Goal: Find specific page/section: Find specific page/section

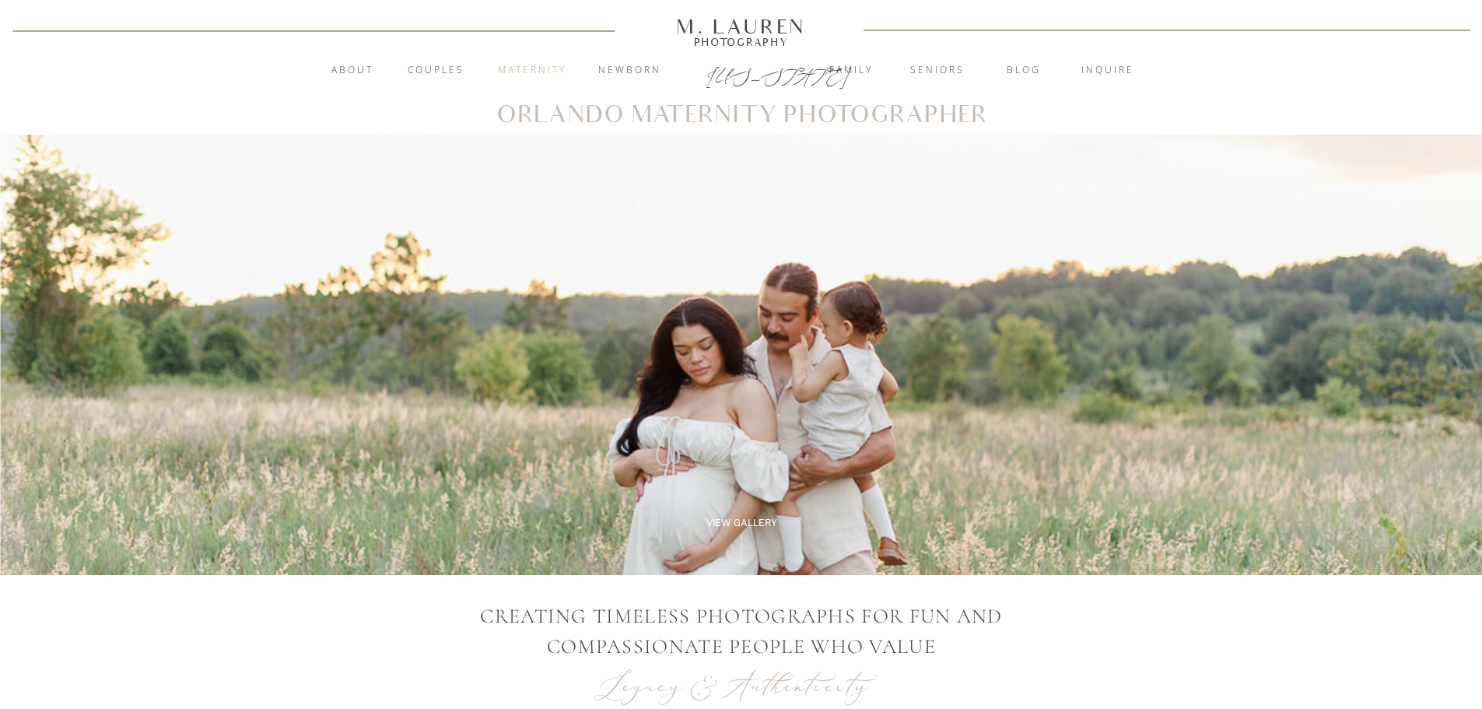
click at [552, 68] on nav "Maternity" at bounding box center [532, 71] width 84 height 16
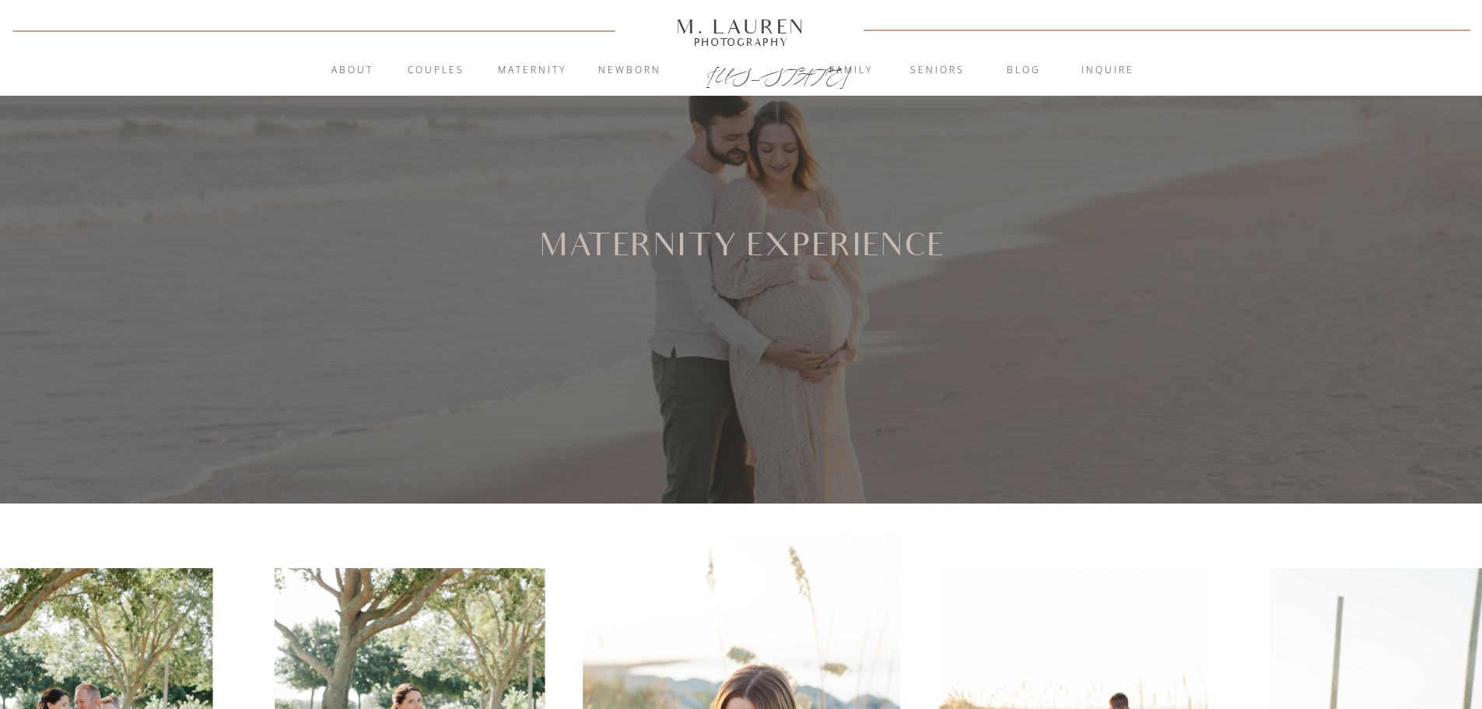
click at [513, 75] on nav "Maternity" at bounding box center [532, 71] width 84 height 16
click at [556, 72] on nav "Maternity" at bounding box center [532, 71] width 84 height 16
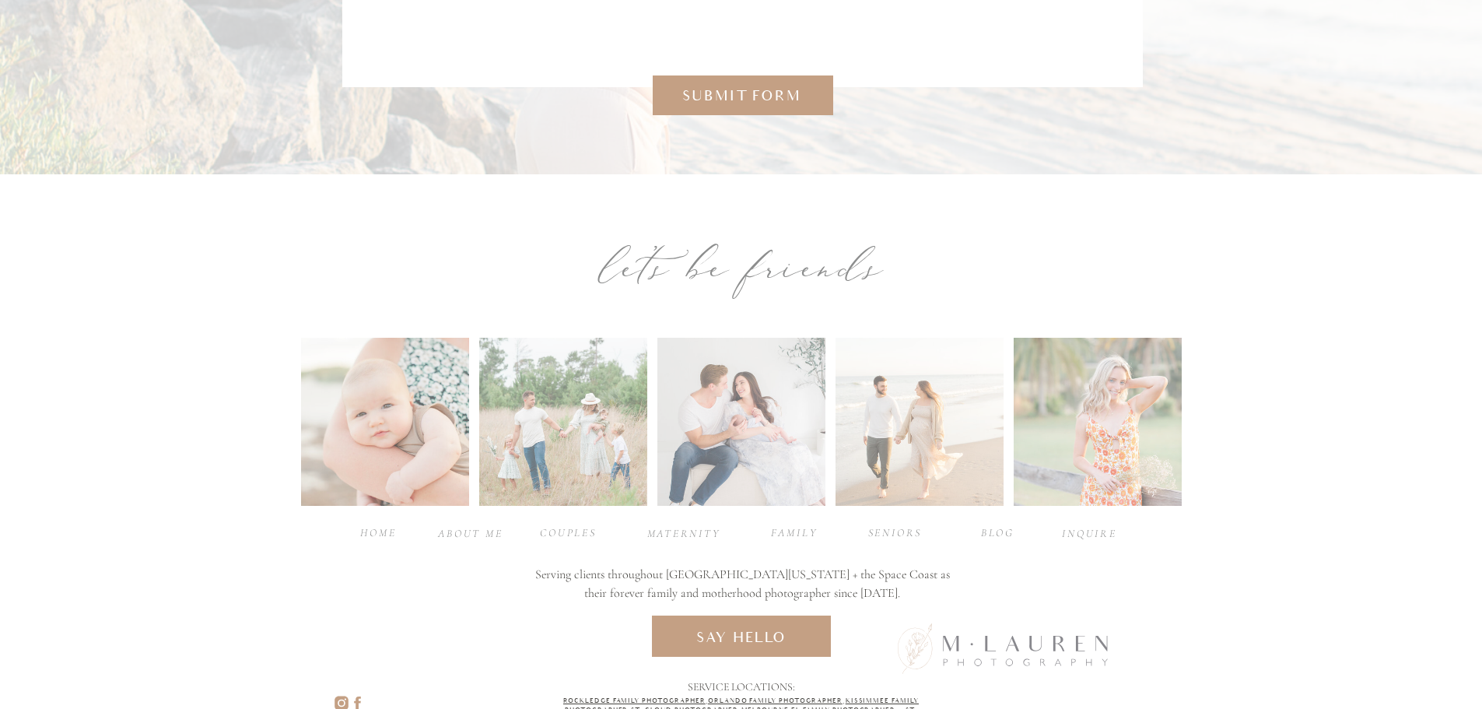
scroll to position [7649, 0]
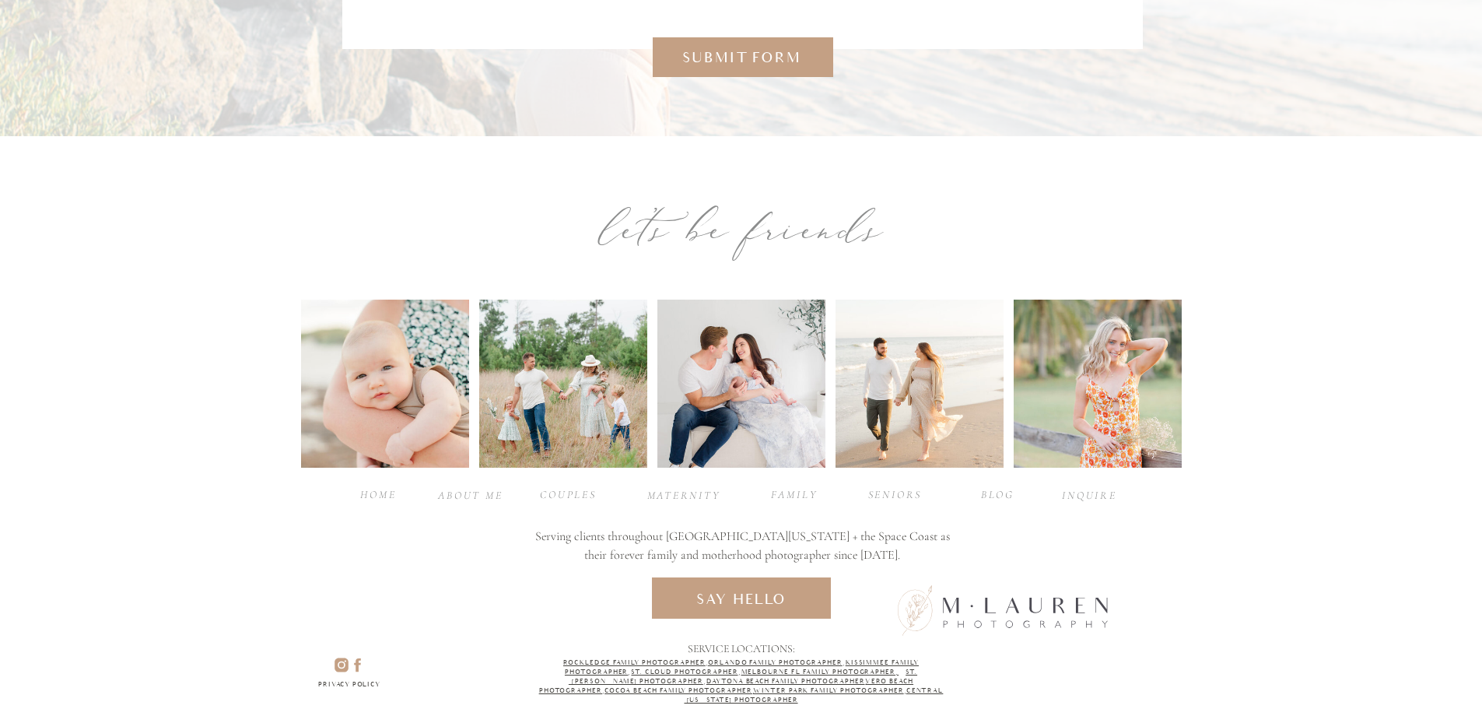
click at [689, 502] on div "maternity" at bounding box center [682, 494] width 70 height 15
click at [804, 51] on div "Submit form" at bounding box center [741, 57] width 133 height 20
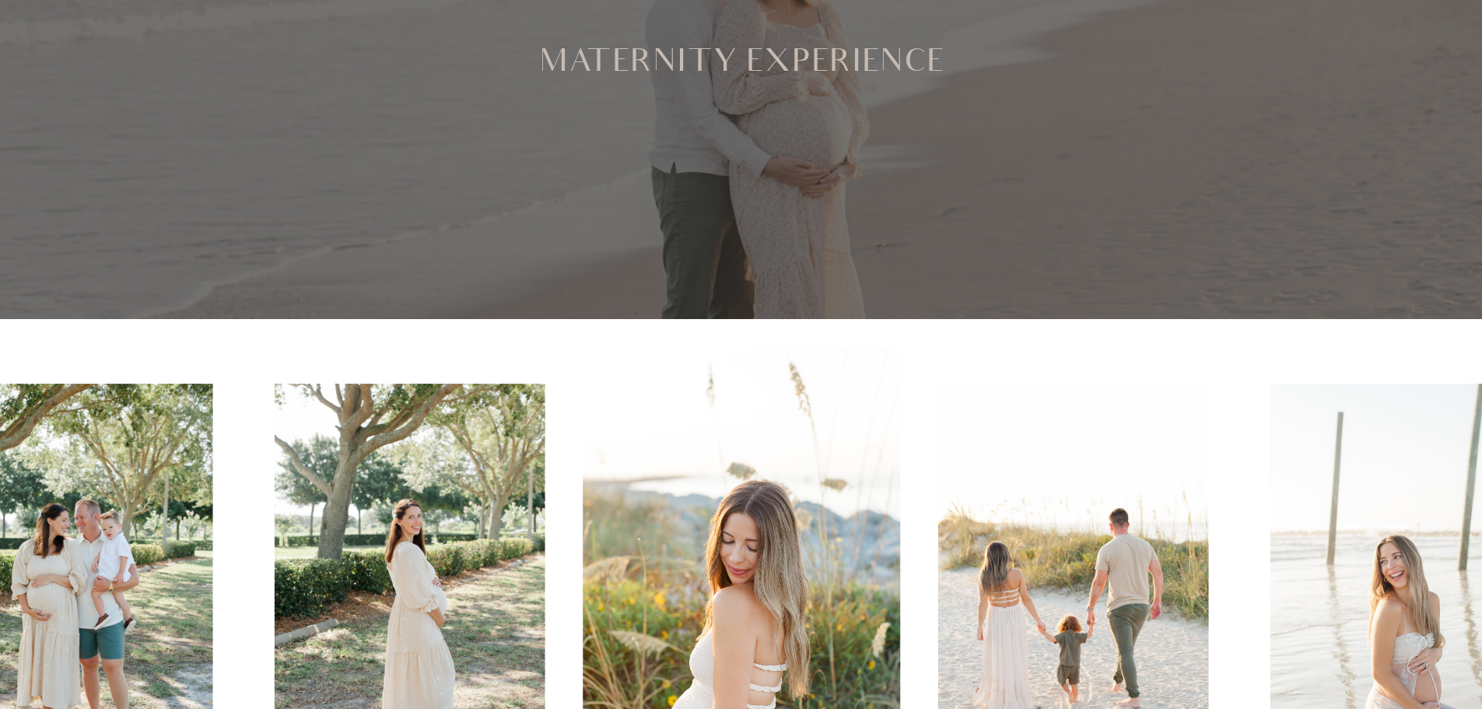
scroll to position [0, 0]
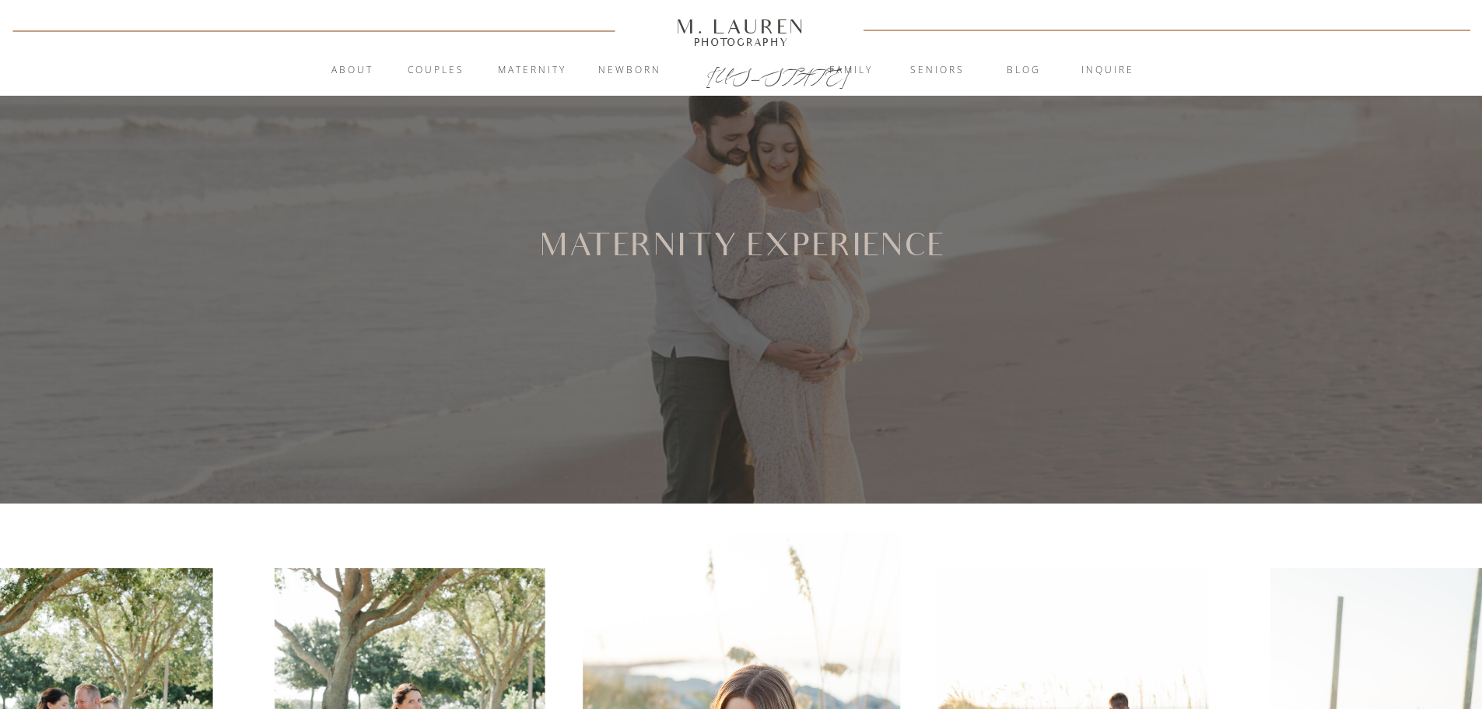
click at [712, 44] on div "Photography" at bounding box center [741, 42] width 143 height 8
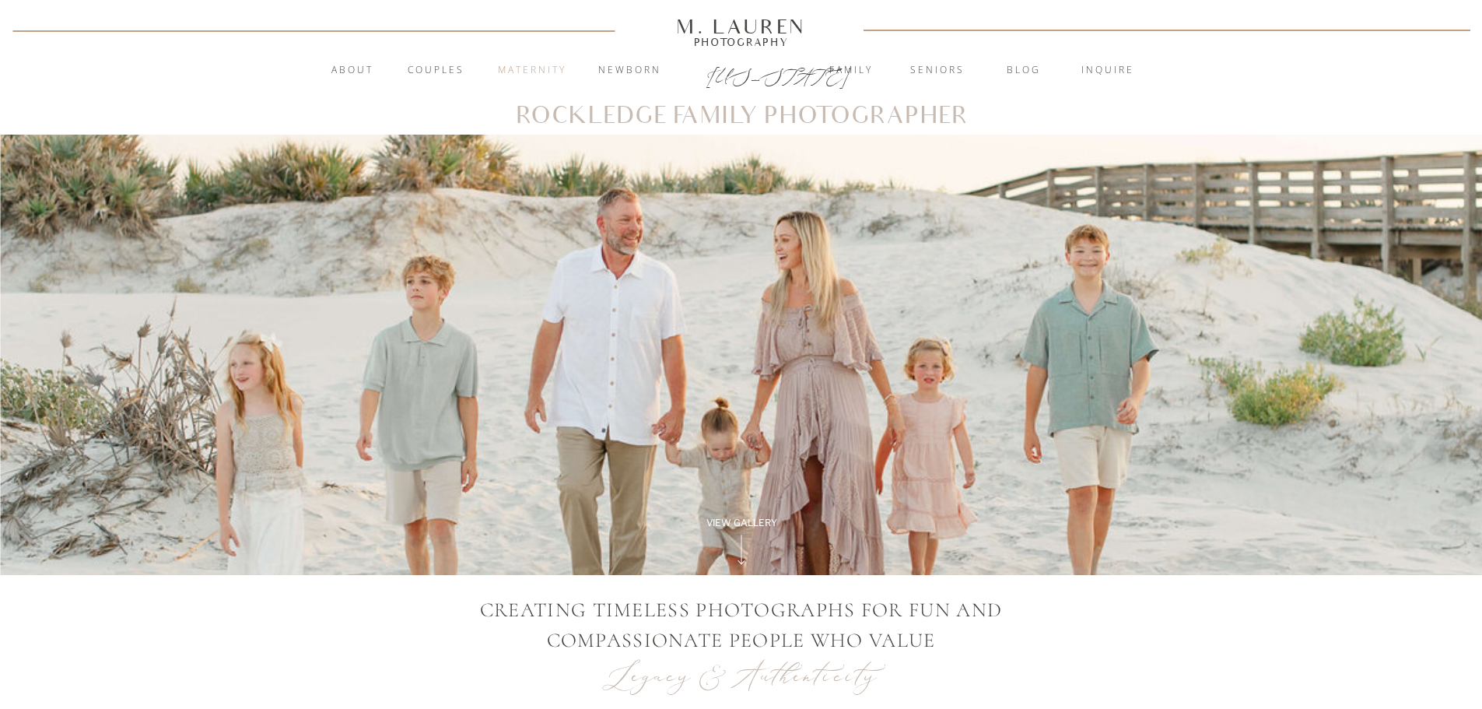
click at [518, 72] on nav "Maternity" at bounding box center [532, 71] width 84 height 16
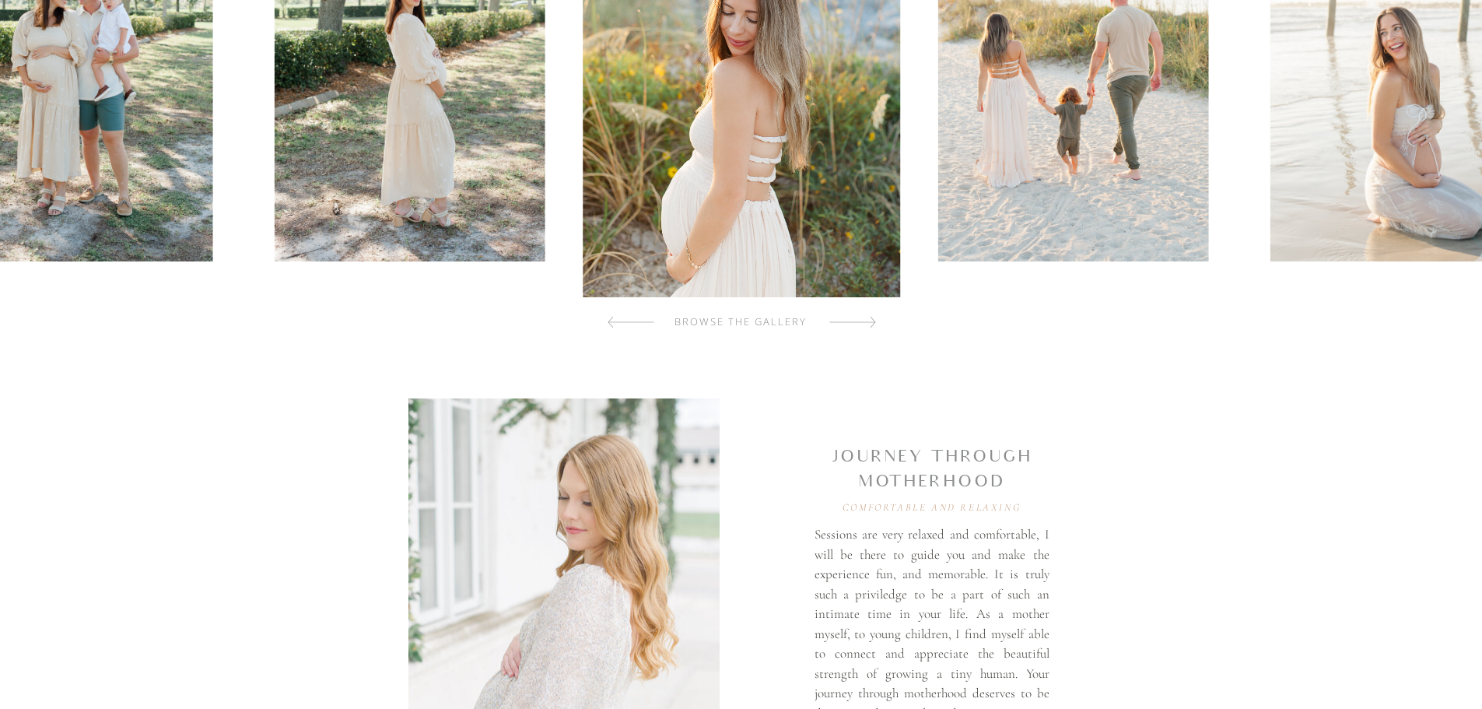
scroll to position [778, 0]
